Goal: Task Accomplishment & Management: Manage account settings

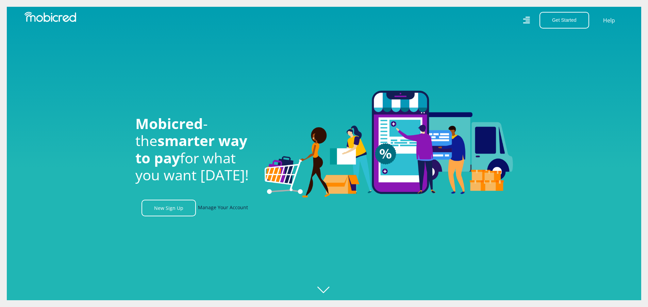
click at [221, 207] on link "Manage Your Account" at bounding box center [223, 208] width 50 height 17
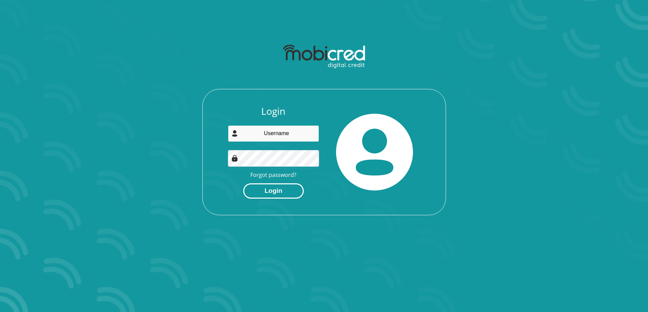
type input "[EMAIL_ADDRESS][DOMAIN_NAME]"
click at [283, 192] on button "Login" at bounding box center [273, 191] width 61 height 15
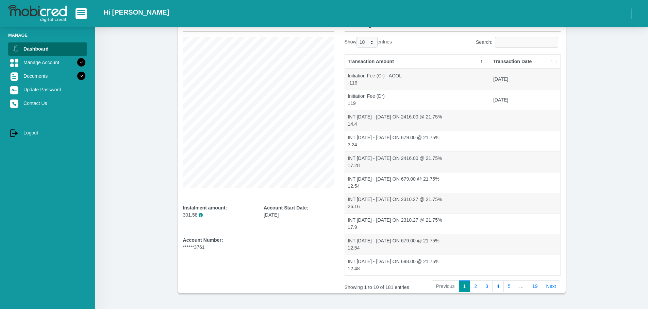
scroll to position [68, 0]
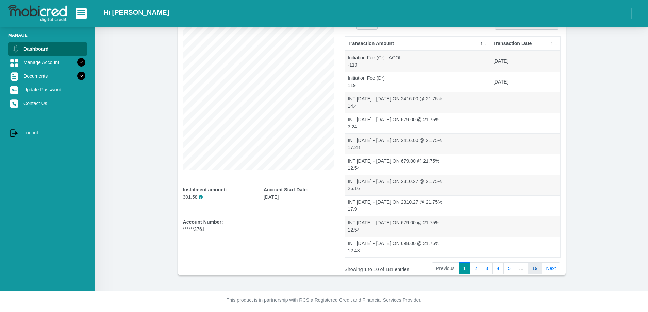
click at [537, 271] on link "19" at bounding box center [535, 269] width 14 height 12
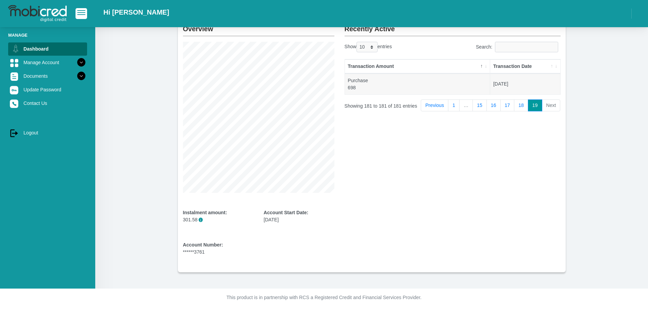
scroll to position [45, 0]
click at [451, 106] on link "1" at bounding box center [454, 106] width 12 height 12
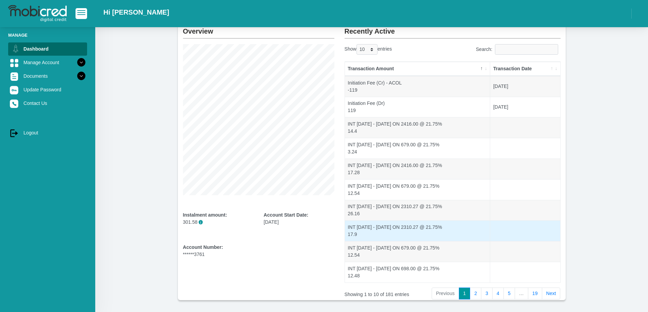
scroll to position [71, 0]
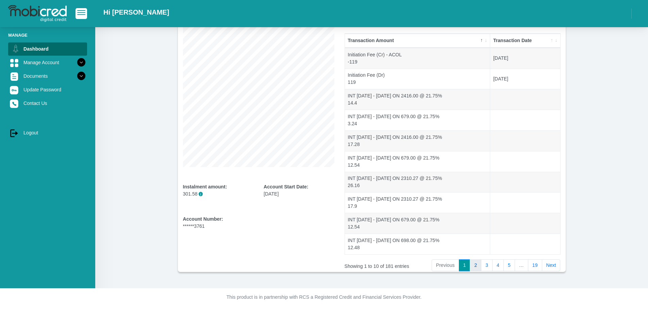
click at [477, 267] on link "2" at bounding box center [476, 266] width 12 height 12
click at [537, 264] on link "19" at bounding box center [535, 266] width 14 height 12
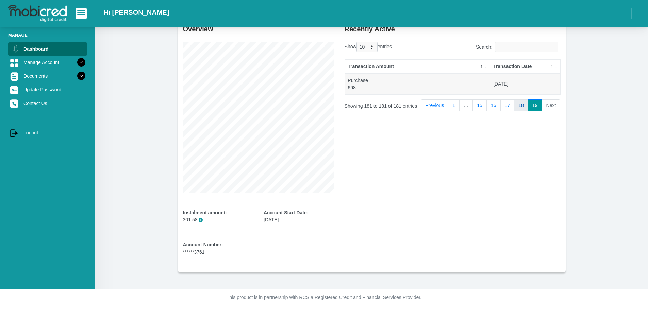
click at [518, 106] on link "18" at bounding box center [521, 106] width 14 height 12
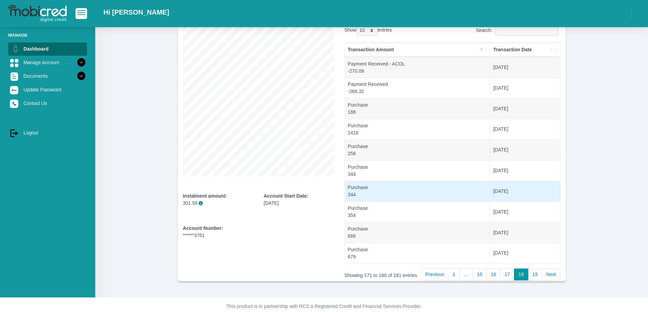
scroll to position [71, 0]
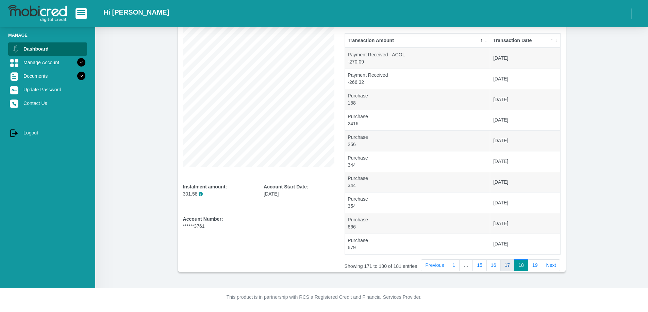
click at [507, 265] on link "17" at bounding box center [507, 266] width 14 height 12
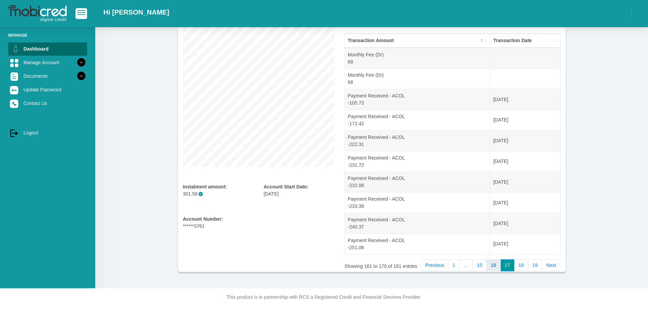
click at [492, 266] on link "16" at bounding box center [493, 266] width 14 height 12
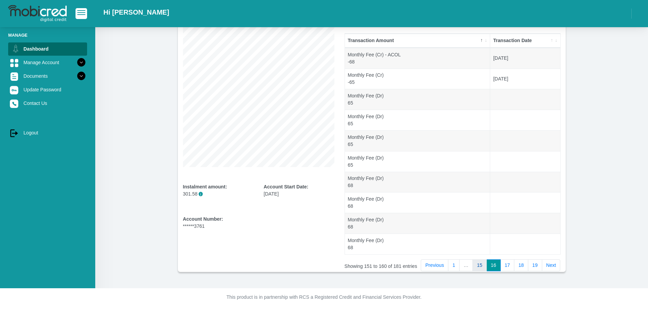
click at [477, 268] on link "15" at bounding box center [479, 266] width 14 height 12
click at [485, 270] on link "14" at bounding box center [480, 266] width 14 height 12
click at [481, 271] on link "13" at bounding box center [480, 266] width 14 height 12
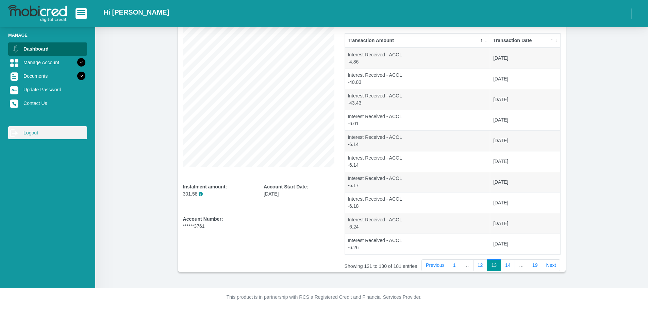
click at [37, 131] on link "log out Logout" at bounding box center [47, 132] width 79 height 13
